Goal: Information Seeking & Learning: Find specific fact

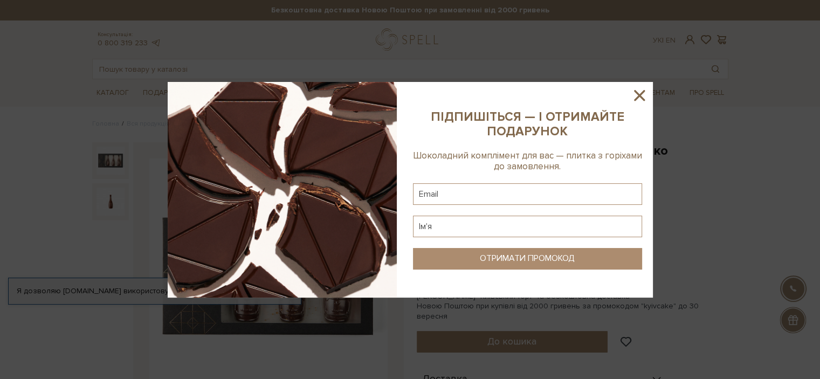
click at [645, 91] on icon at bounding box center [639, 95] width 18 height 18
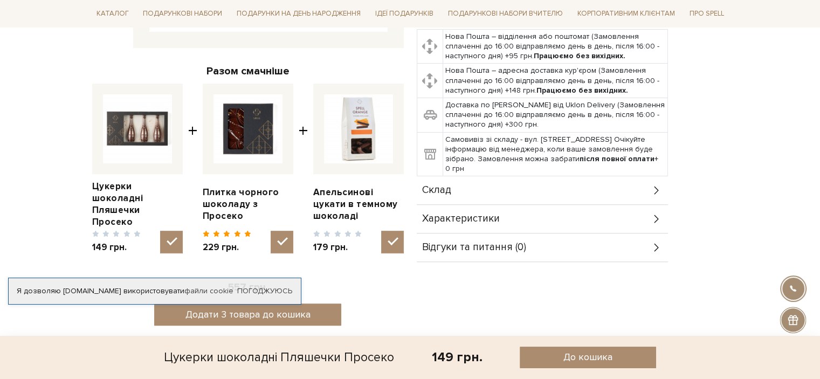
scroll to position [431, 0]
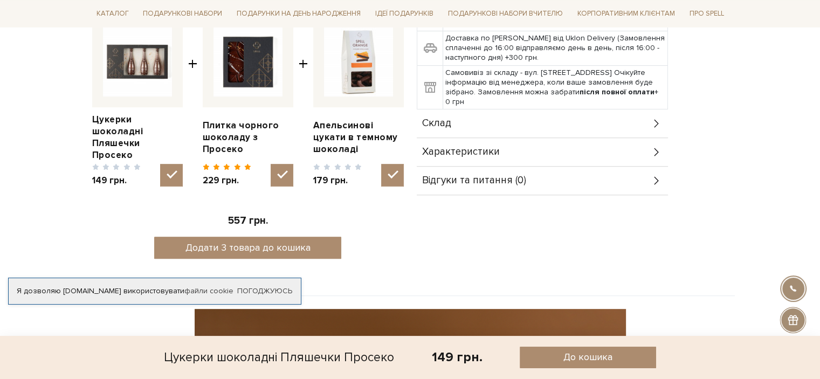
click at [449, 119] on span "Склад" at bounding box center [436, 124] width 29 height 10
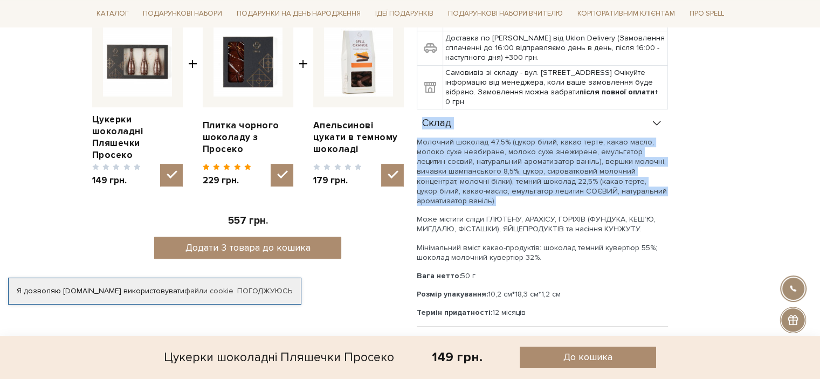
drag, startPoint x: 414, startPoint y: 126, endPoint x: 471, endPoint y: 189, distance: 84.8
click at [471, 189] on div "Цукерки шоколадні Пляшечки Просеко 0/5 Для блиску в очах за будь-яких обставин.…" at bounding box center [572, 47] width 325 height 673
copy div "Склад Молочний шоколад 47,5% (цукор білий, какао терте, какао масло, молоко сух…"
click at [558, 162] on p "Молочний шоколад 47,5% (цукор білий, какао терте, какао масло, молоко сухе незб…" at bounding box center [542, 171] width 251 height 68
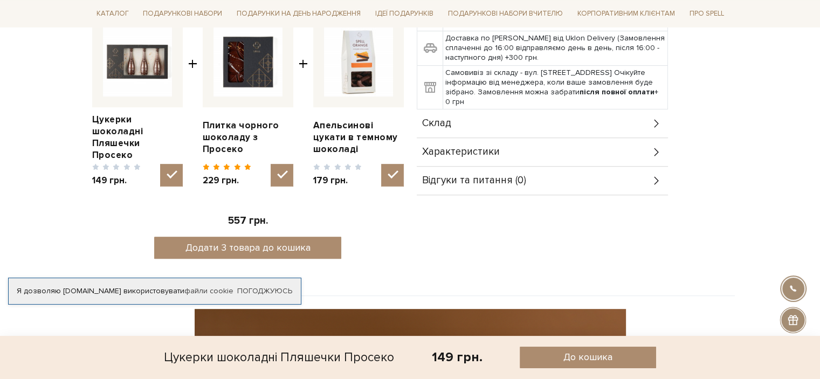
click at [446, 119] on span "Склад" at bounding box center [436, 124] width 29 height 10
